Goal: Navigation & Orientation: Find specific page/section

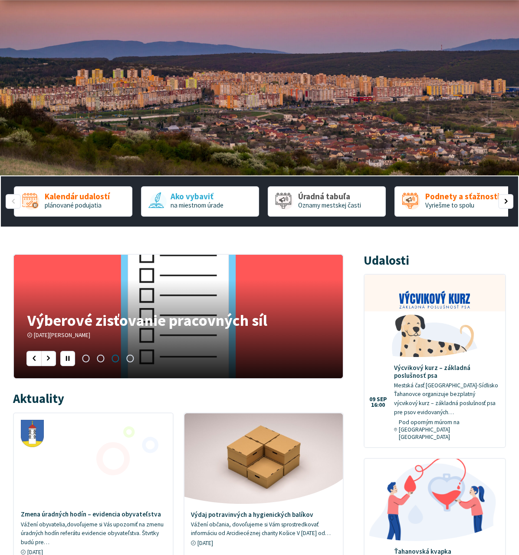
scroll to position [74, 0]
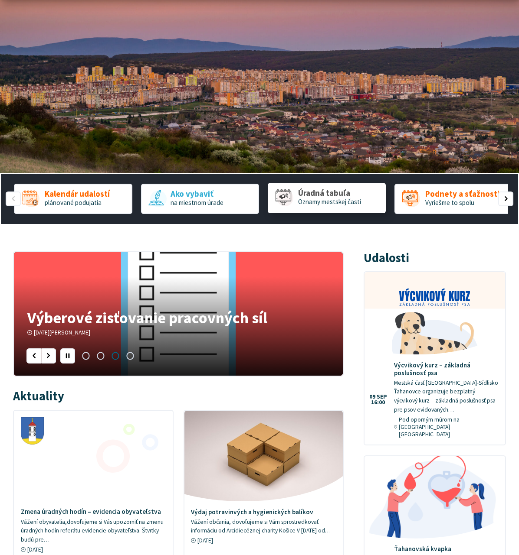
click at [288, 199] on span "3 / 5" at bounding box center [283, 197] width 16 height 16
click at [448, 206] on span "Vyriešme to spolu" at bounding box center [449, 202] width 49 height 8
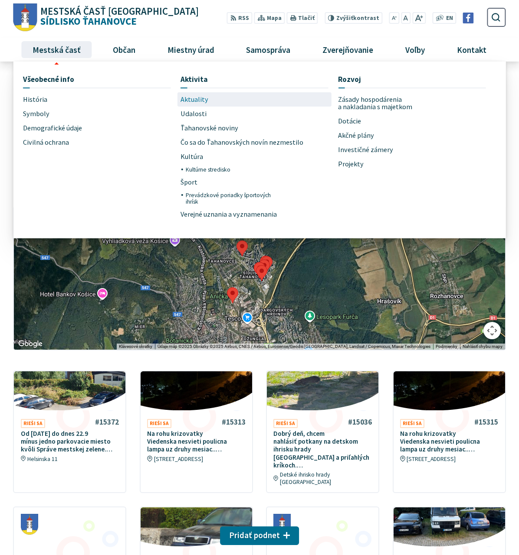
click at [188, 101] on span "Aktuality" at bounding box center [194, 99] width 28 height 14
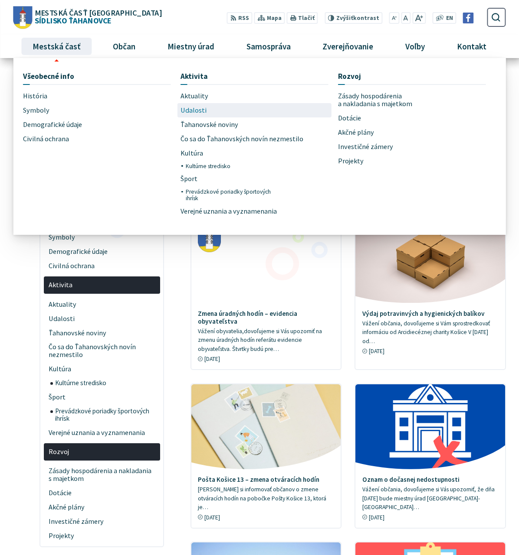
click at [184, 114] on span "Udalosti" at bounding box center [193, 110] width 26 height 14
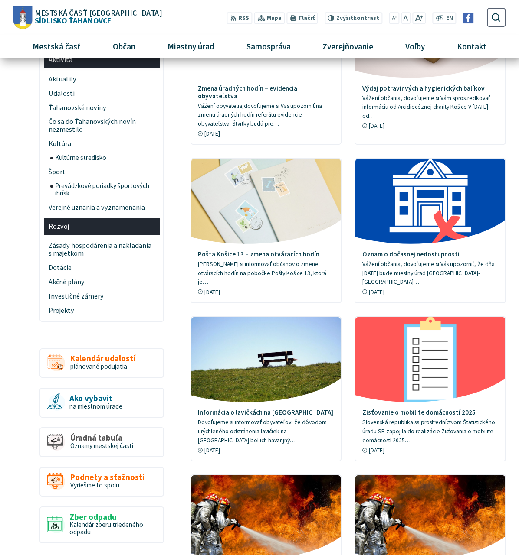
scroll to position [121, 0]
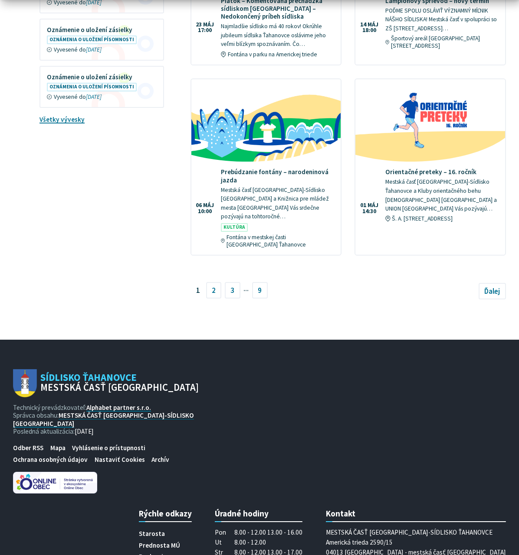
scroll to position [1248, 0]
